Goal: Task Accomplishment & Management: Manage account settings

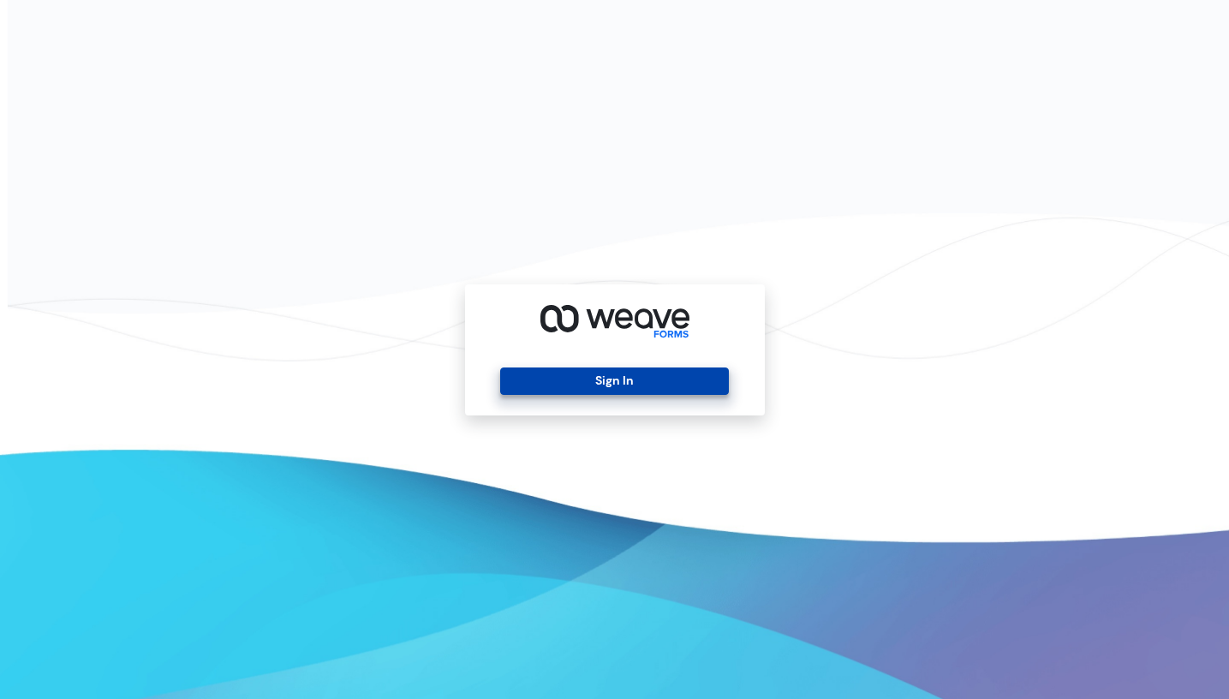
click at [705, 379] on button "Sign In" at bounding box center [614, 380] width 229 height 27
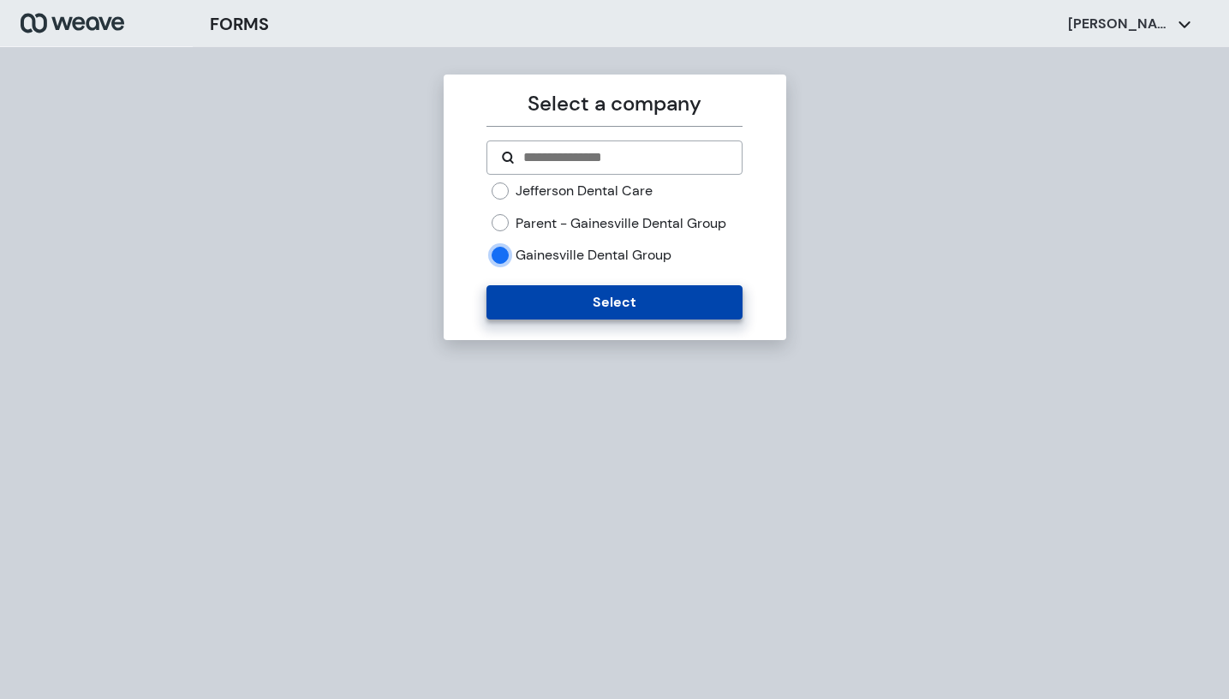
click at [517, 300] on button "Select" at bounding box center [614, 302] width 256 height 34
